Goal: Entertainment & Leisure: Consume media (video, audio)

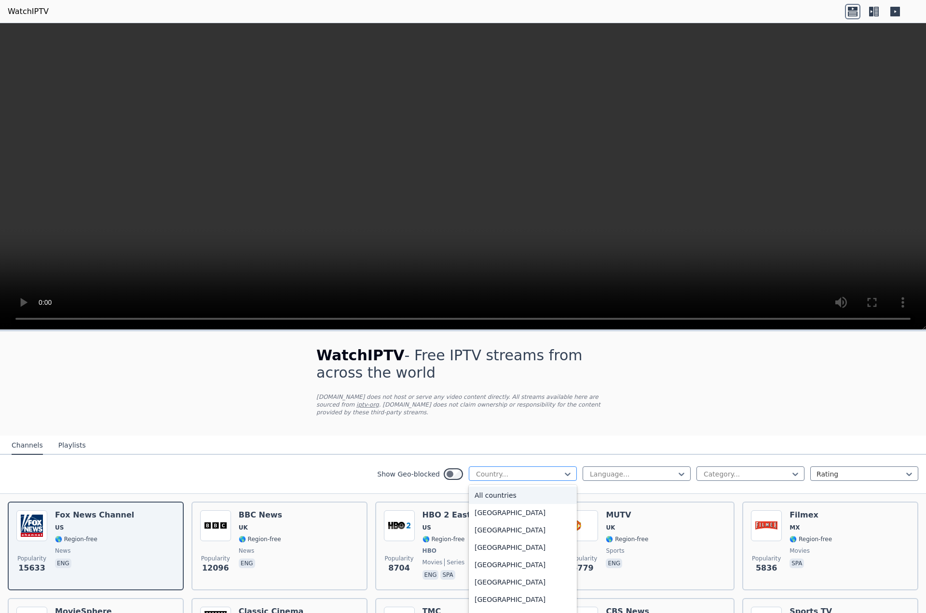
click at [512, 469] on div at bounding box center [519, 474] width 88 height 10
click at [516, 520] on div "[GEOGRAPHIC_DATA]" at bounding box center [523, 523] width 108 height 17
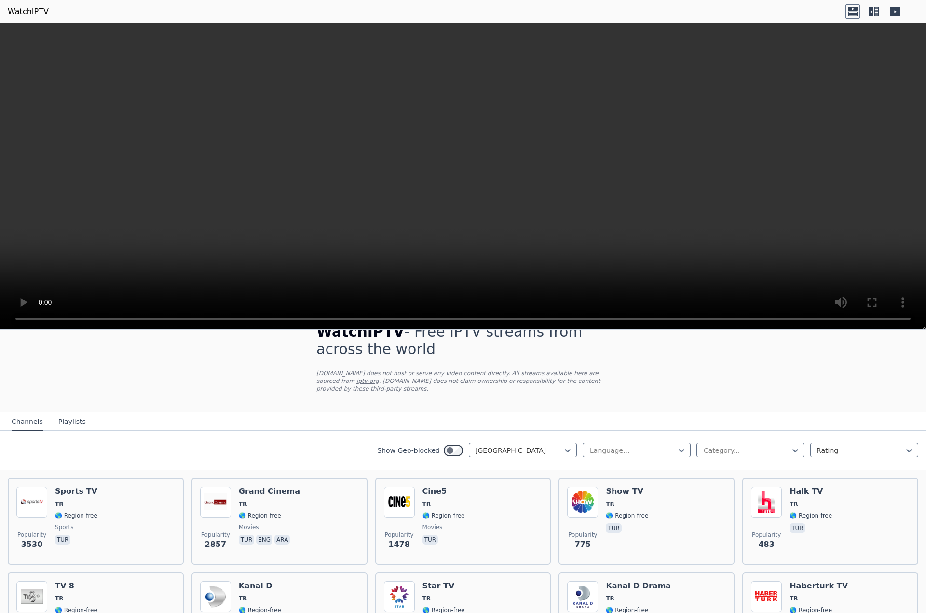
scroll to position [48, 0]
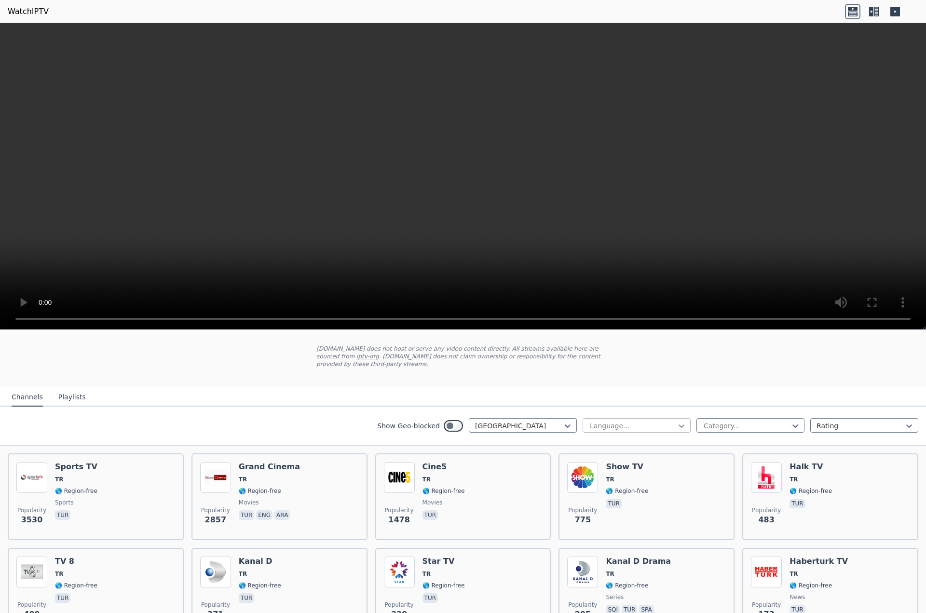
click at [676, 421] on icon at bounding box center [681, 426] width 10 height 10
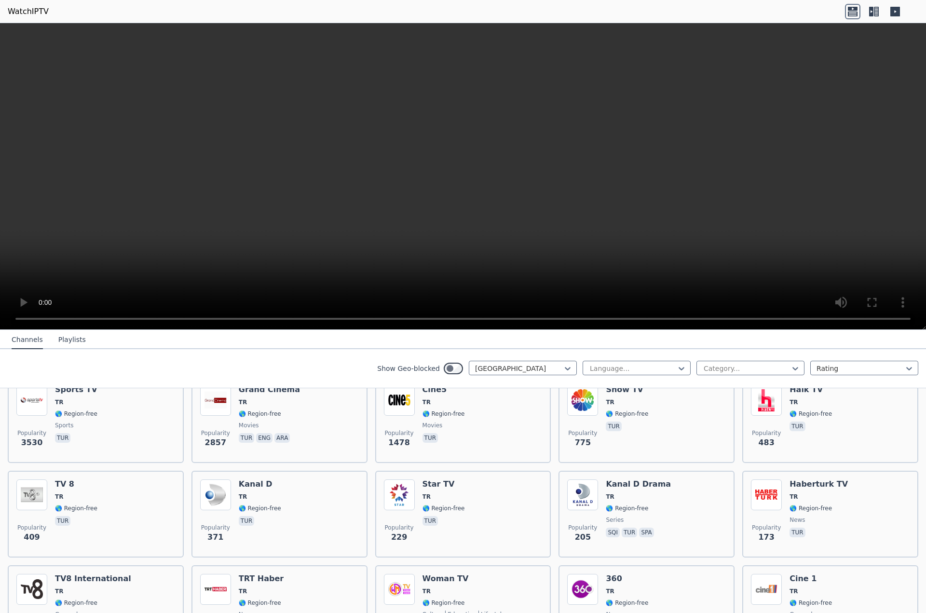
scroll to position [145, 0]
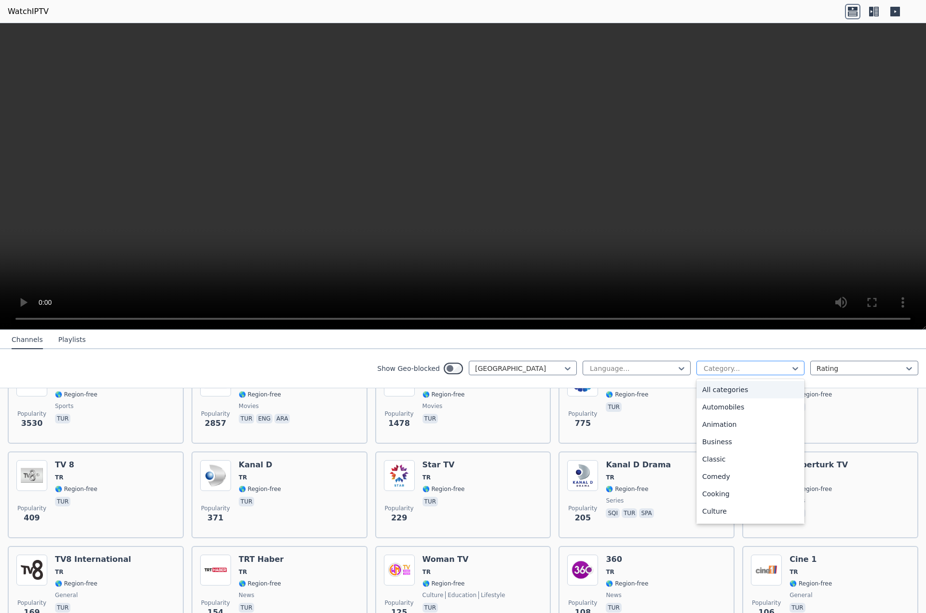
click at [748, 368] on div at bounding box center [747, 369] width 88 height 10
click at [794, 338] on nav "Channels Playlists" at bounding box center [463, 339] width 926 height 19
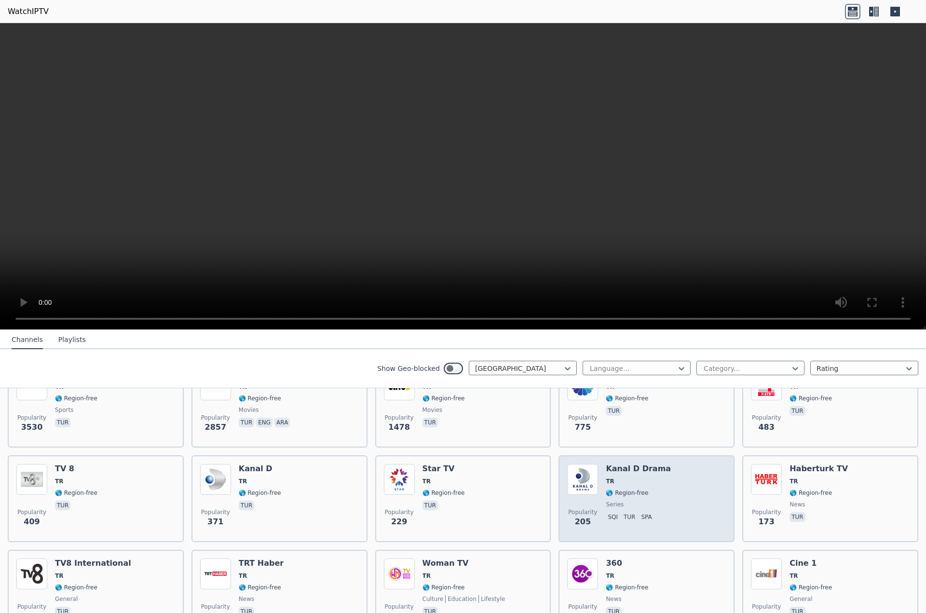
scroll to position [145, 0]
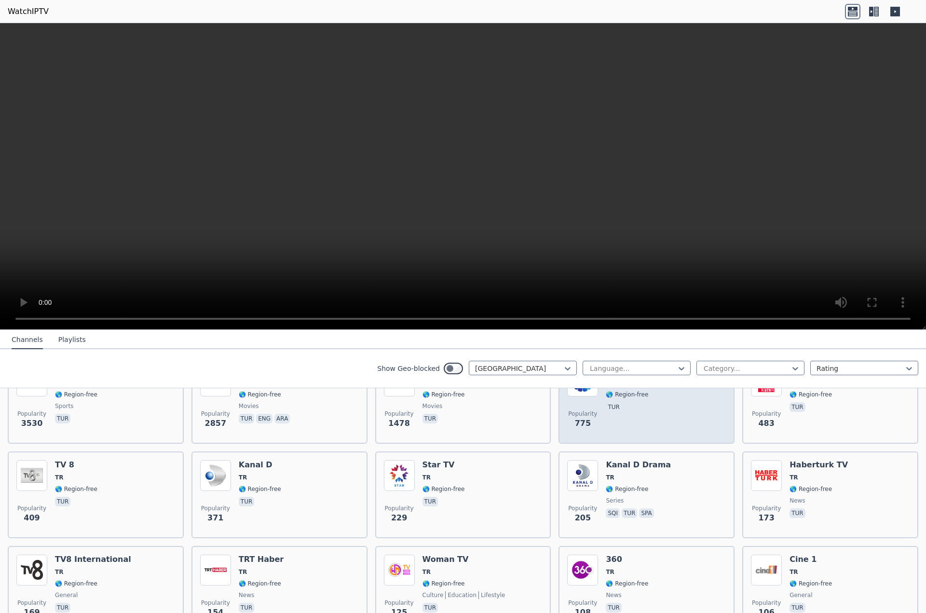
click at [661, 412] on div "Popularity 775 Show TV TR 🌎 Region-free tur" at bounding box center [646, 399] width 159 height 69
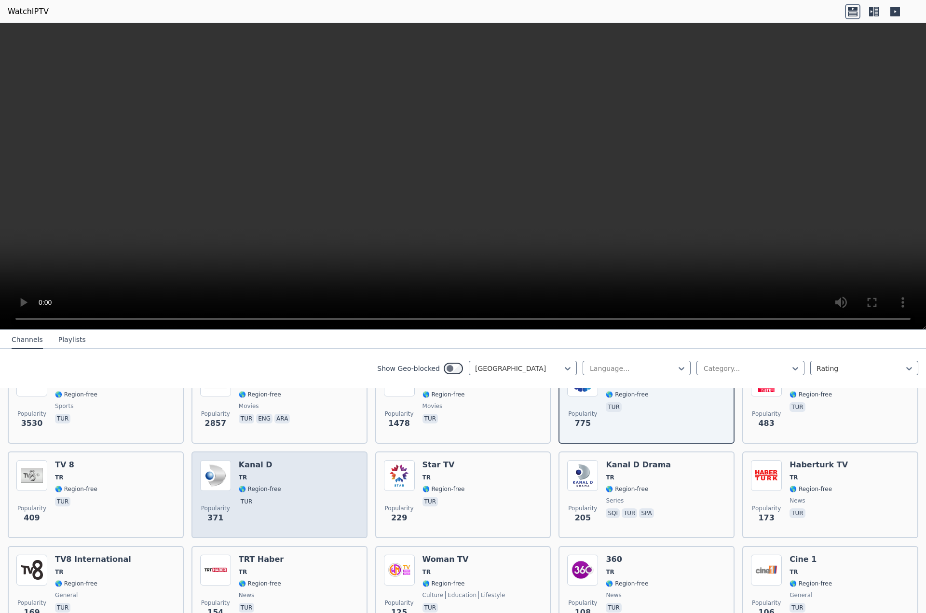
click at [260, 473] on span "TR" at bounding box center [260, 477] width 42 height 8
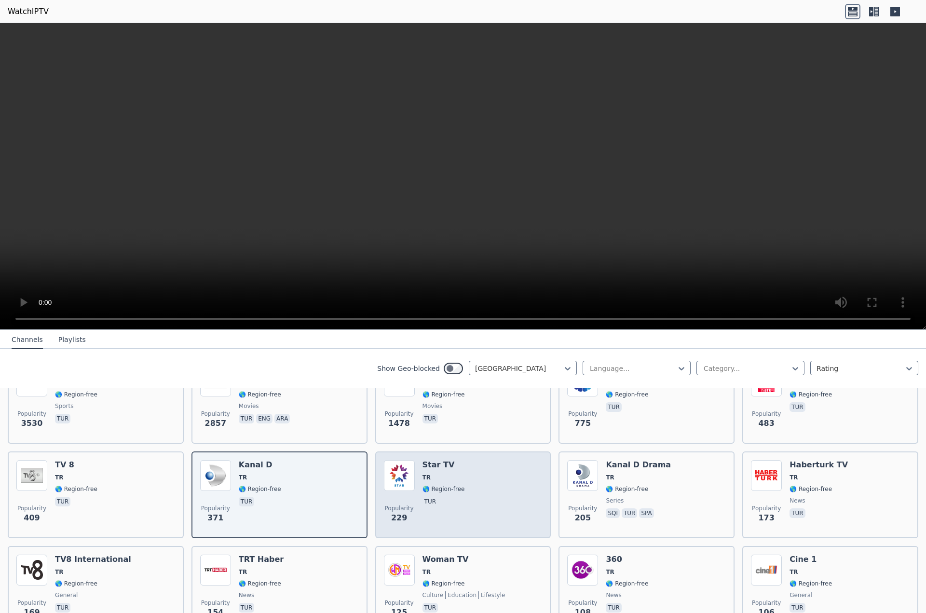
click at [483, 472] on div "Popularity 229 Star TV TR 🌎 Region-free tur" at bounding box center [463, 494] width 159 height 69
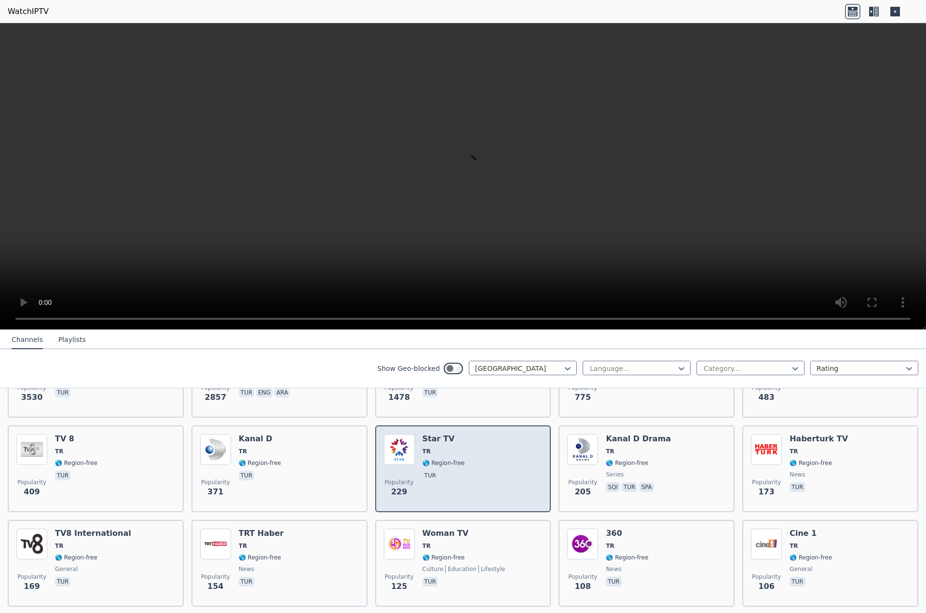
scroll to position [193, 0]
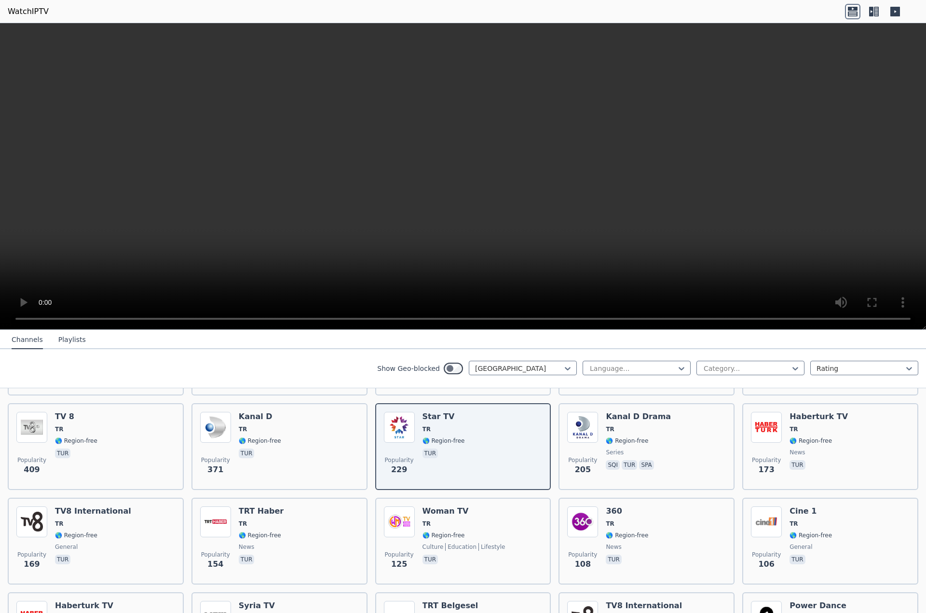
click at [894, 228] on video at bounding box center [463, 176] width 926 height 307
click at [885, 230] on video at bounding box center [463, 176] width 926 height 307
click at [875, 14] on icon at bounding box center [876, 12] width 5 height 10
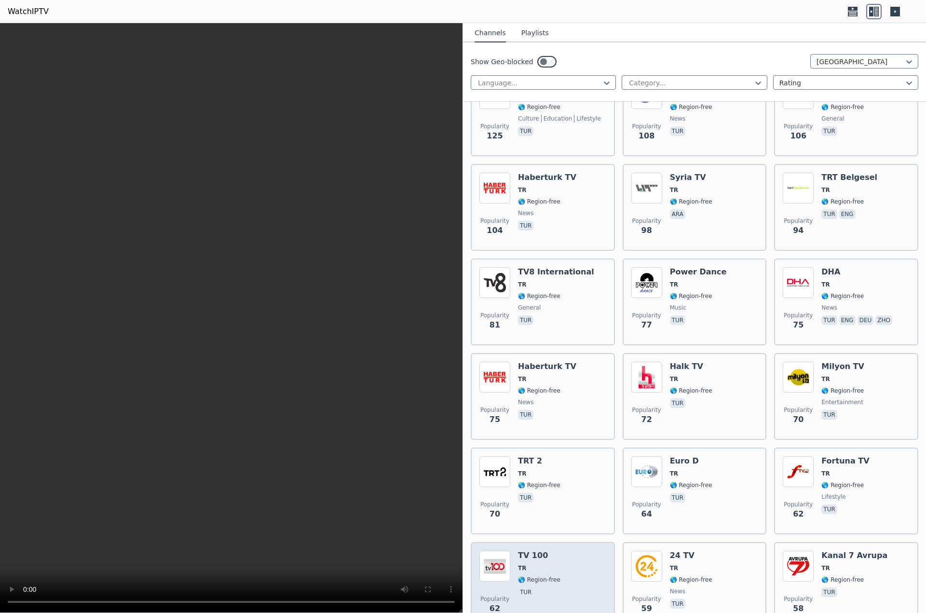
scroll to position [530, 0]
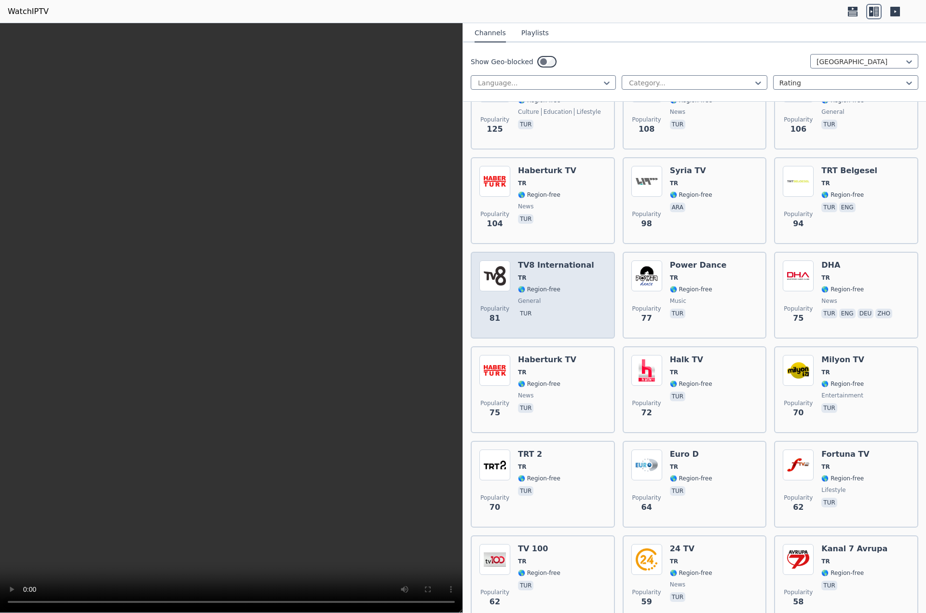
click at [547, 266] on div "TV8 International TR 🌎 Region-free general tur" at bounding box center [556, 294] width 76 height 69
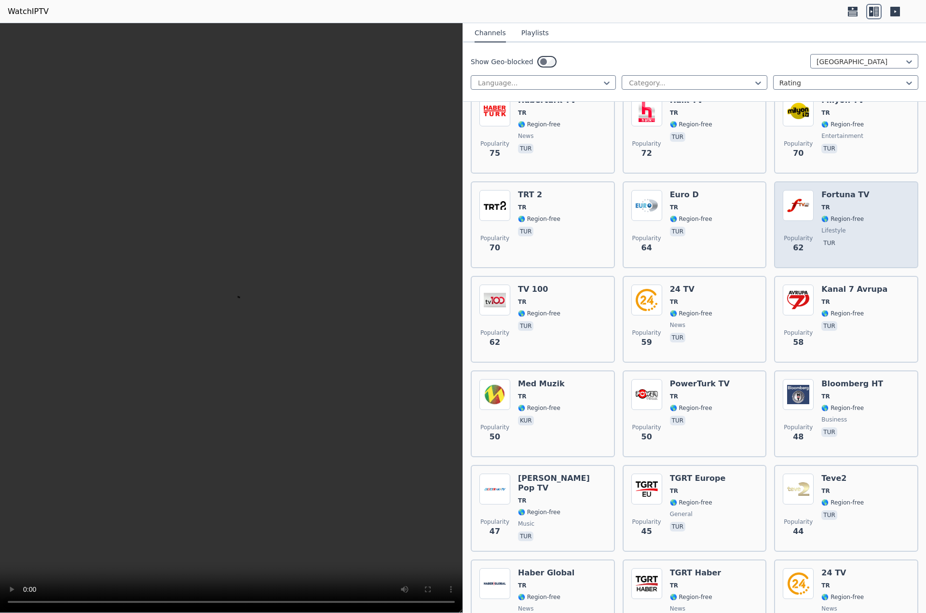
scroll to position [820, 0]
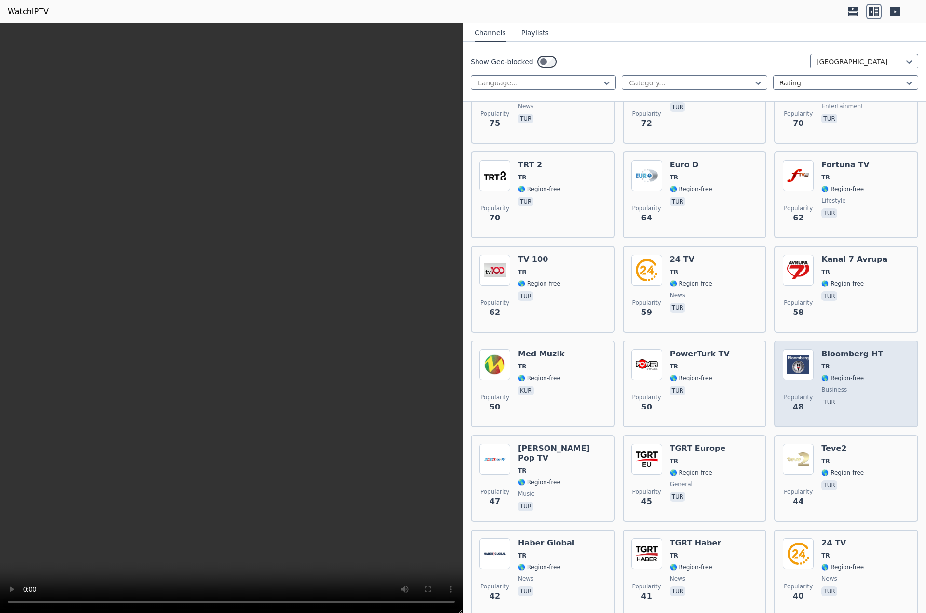
click at [842, 349] on h6 "Bloomberg HT" at bounding box center [852, 354] width 62 height 10
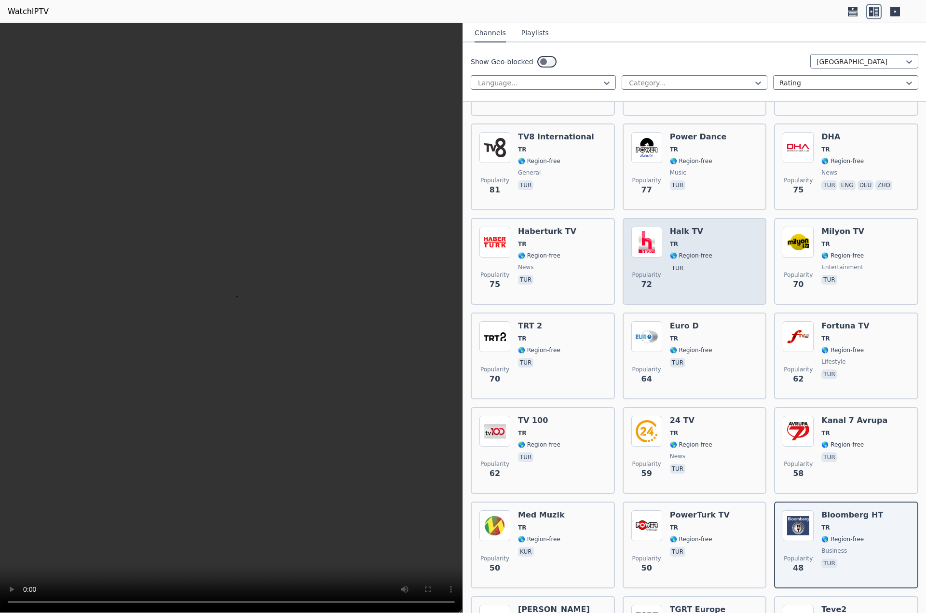
scroll to position [627, 0]
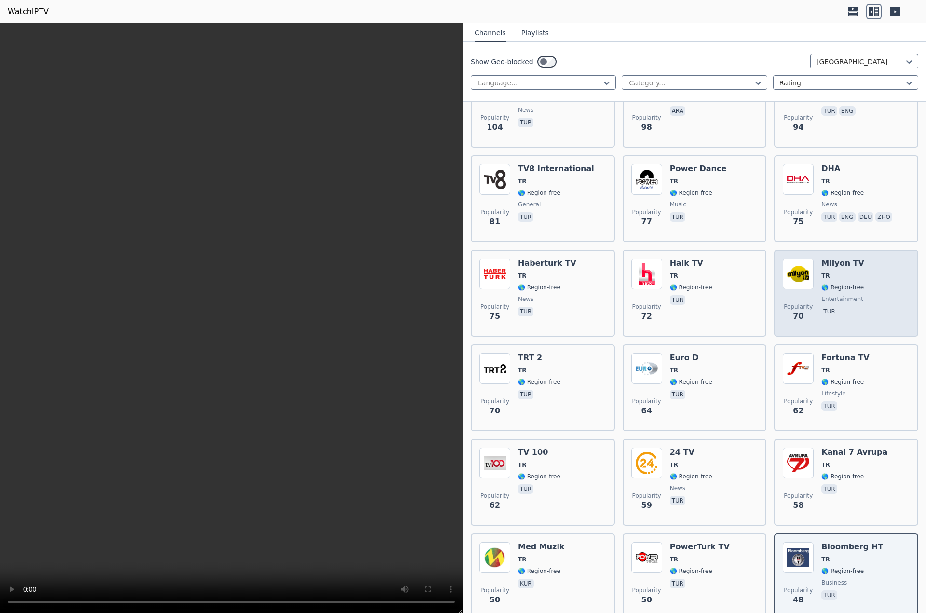
click at [853, 261] on div "Milyon TV TR 🌎 Region-free entertainment tur" at bounding box center [842, 292] width 43 height 69
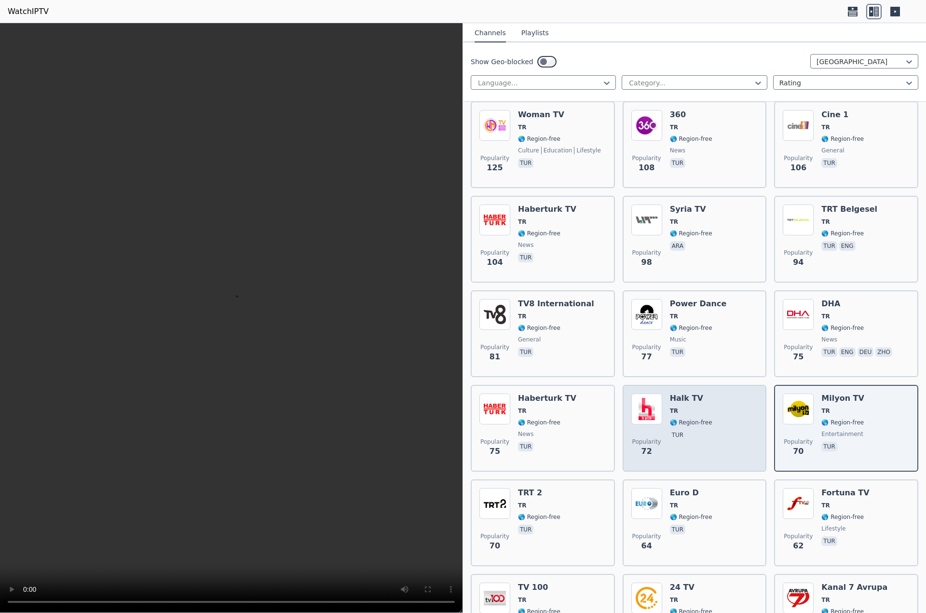
scroll to position [482, 0]
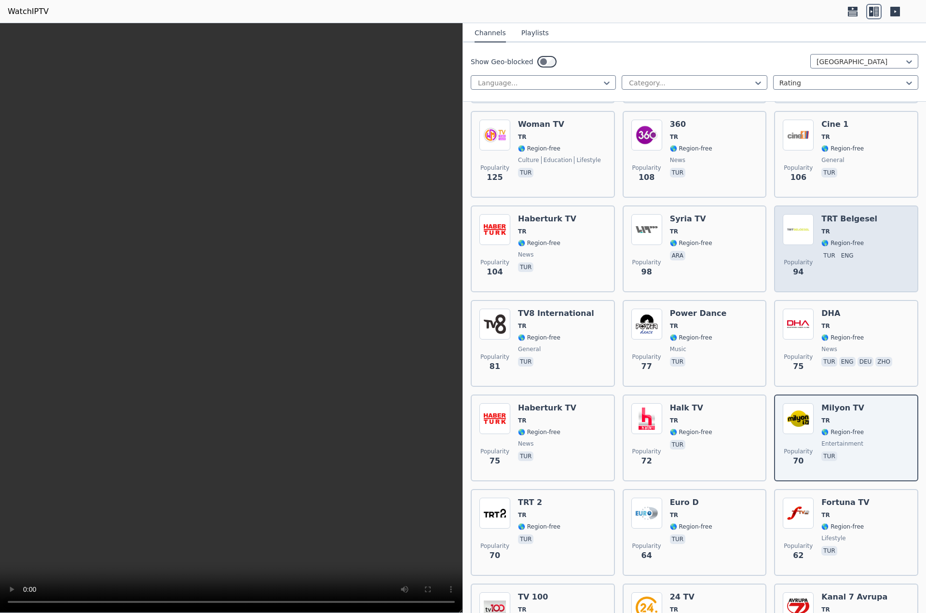
click at [844, 217] on div "TRT Belgesel TR 🌎 Region-free tur eng" at bounding box center [849, 248] width 56 height 69
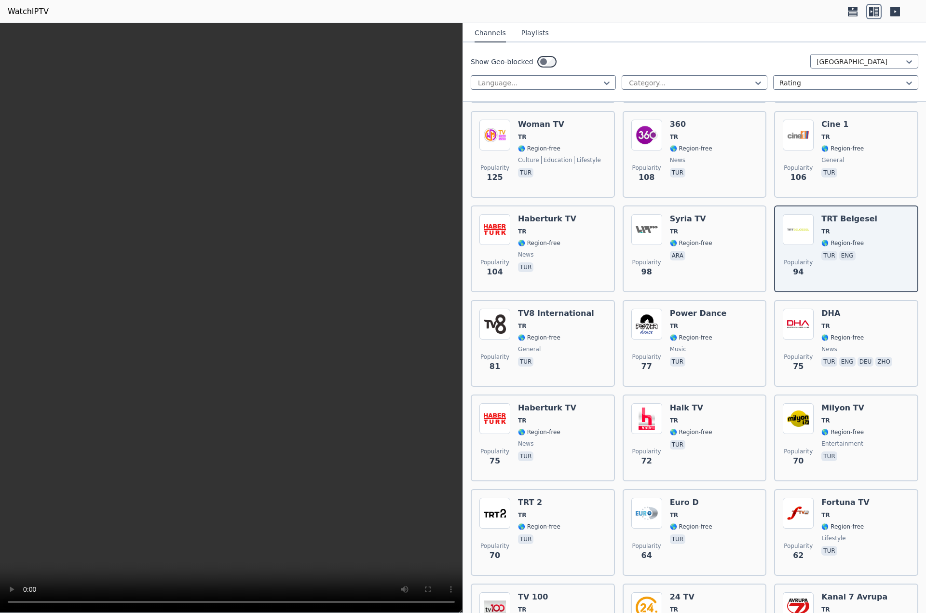
click at [528, 33] on button "Playlists" at bounding box center [534, 33] width 27 height 18
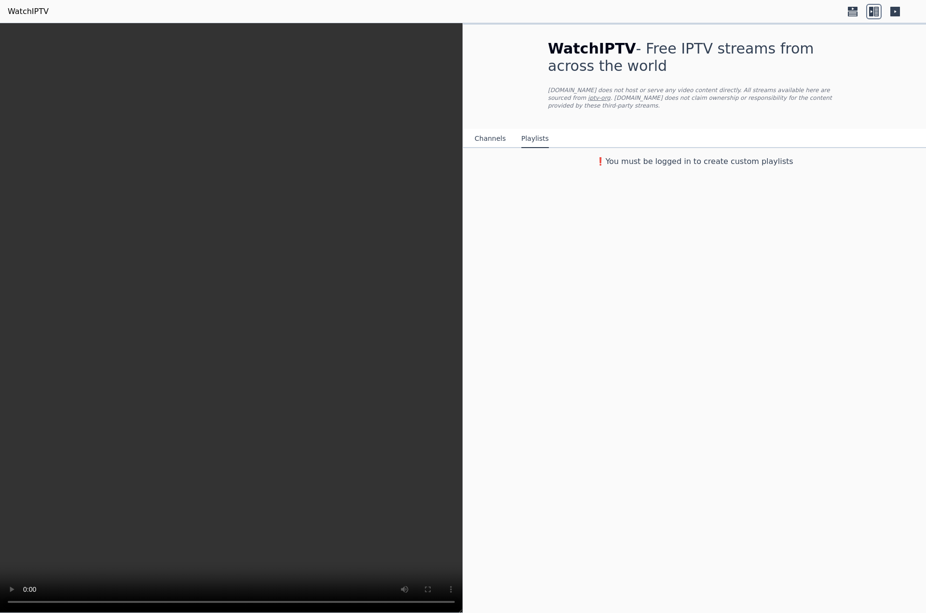
scroll to position [0, 0]
